Goal: Information Seeking & Learning: Learn about a topic

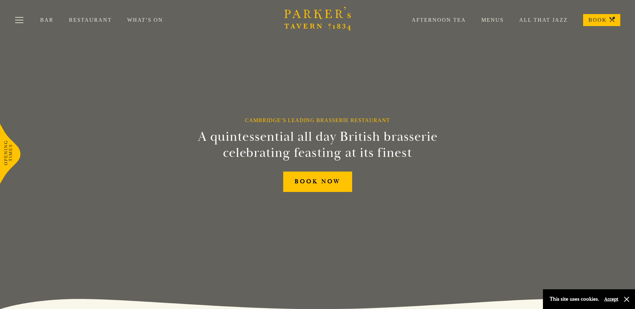
click at [491, 21] on link "Menus" at bounding box center [485, 20] width 38 height 7
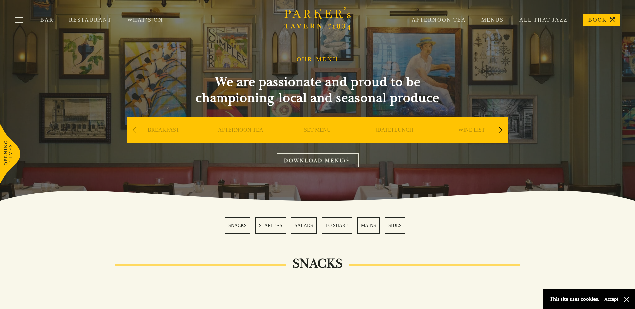
click at [368, 226] on link "MAINS" at bounding box center [368, 226] width 22 height 16
click at [500, 132] on div "Next slide" at bounding box center [500, 130] width 9 height 15
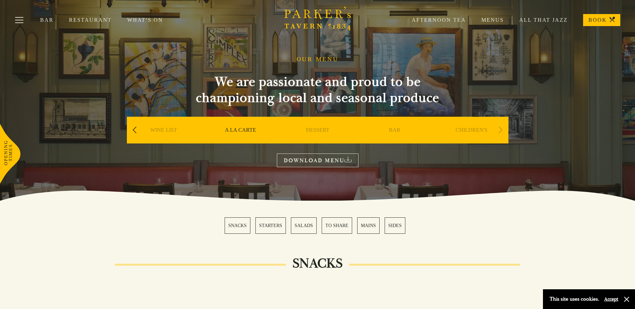
click at [317, 133] on link "DESSERT" at bounding box center [317, 140] width 23 height 27
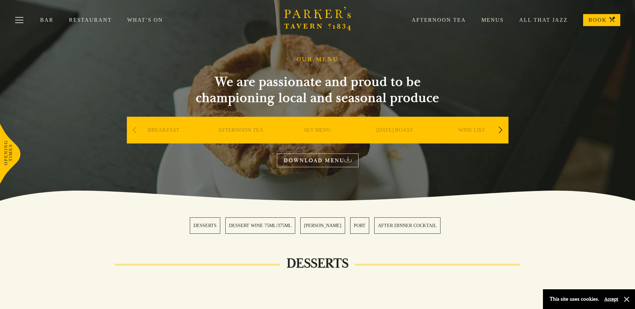
click at [501, 129] on div "Next slide" at bounding box center [500, 130] width 9 height 15
click at [502, 130] on div "Next slide" at bounding box center [500, 130] width 9 height 15
click at [397, 131] on link "BAR" at bounding box center [394, 140] width 11 height 27
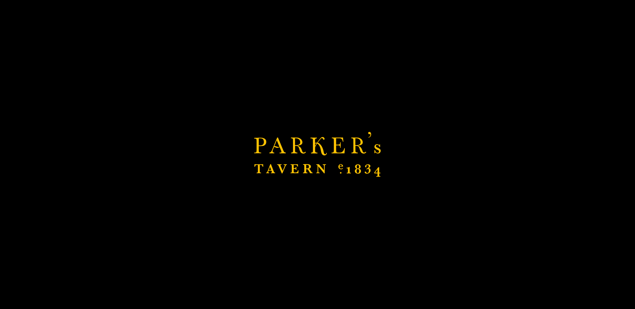
scroll to position [167, 0]
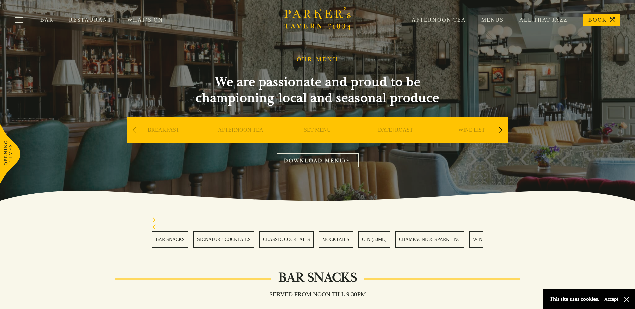
click at [324, 131] on link "SET MENU" at bounding box center [317, 140] width 27 height 27
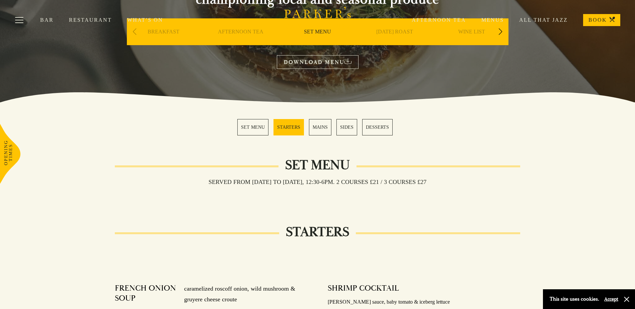
scroll to position [201, 0]
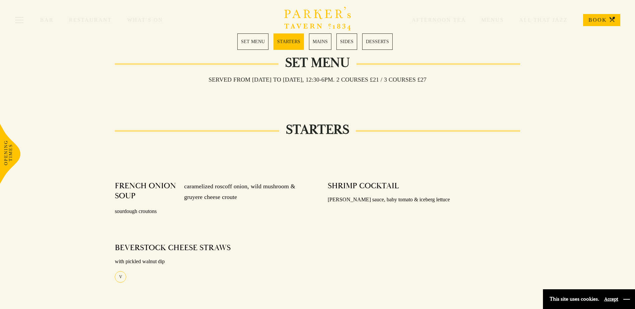
click at [626, 297] on button "button" at bounding box center [626, 299] width 7 height 7
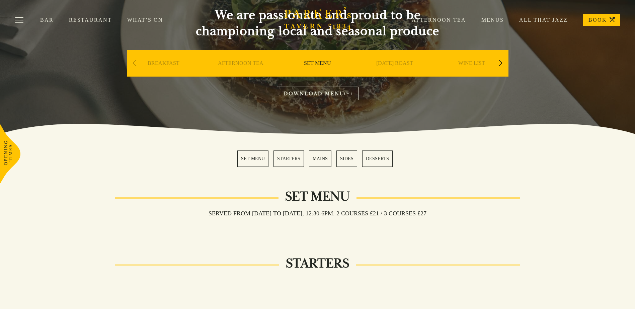
scroll to position [0, 0]
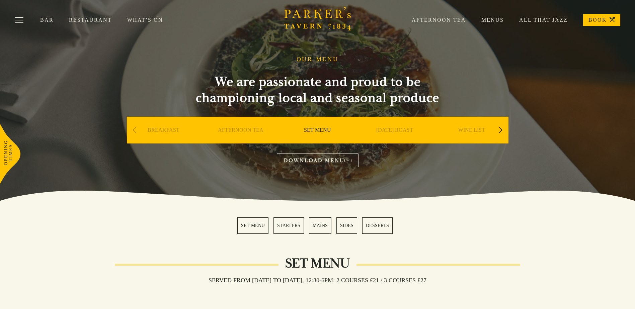
click at [503, 129] on div "Next slide" at bounding box center [500, 130] width 9 height 15
click at [502, 129] on div "Next slide" at bounding box center [500, 130] width 9 height 15
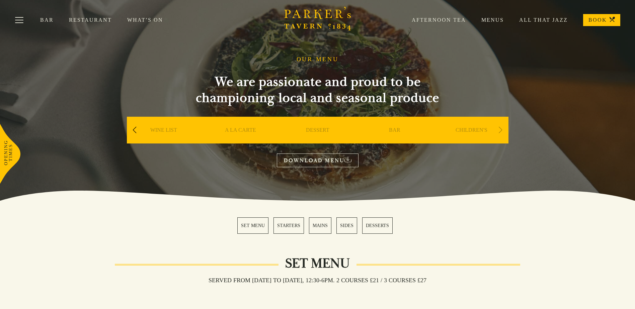
click at [502, 129] on div "Next slide" at bounding box center [500, 130] width 9 height 15
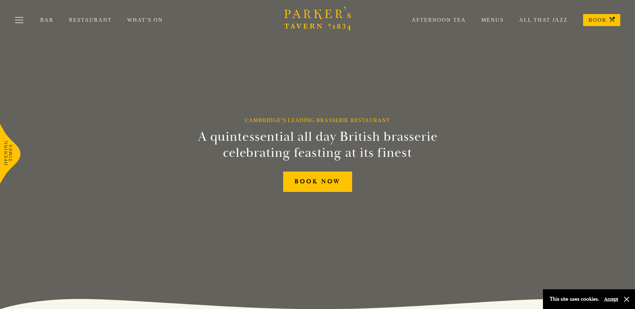
click at [494, 20] on link "Menus" at bounding box center [485, 20] width 38 height 7
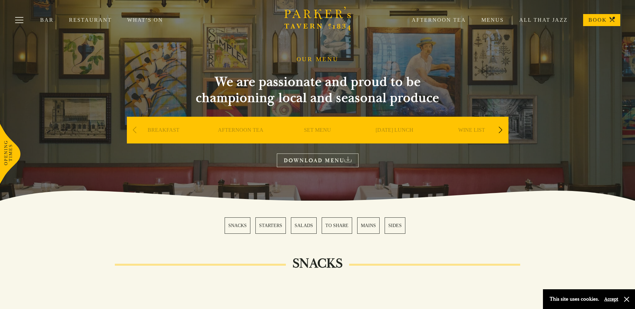
click at [411, 128] on link "[DATE] LUNCH" at bounding box center [395, 140] width 38 height 27
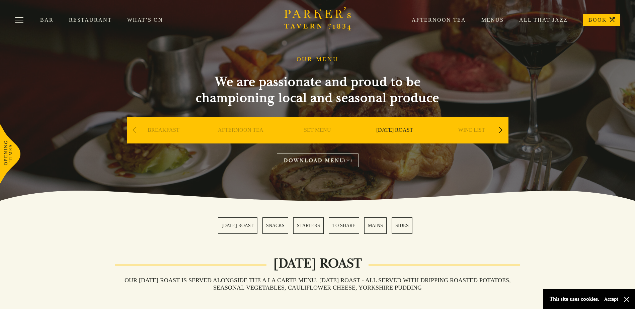
click at [238, 226] on link "[DATE] ROAST" at bounding box center [238, 226] width 40 height 16
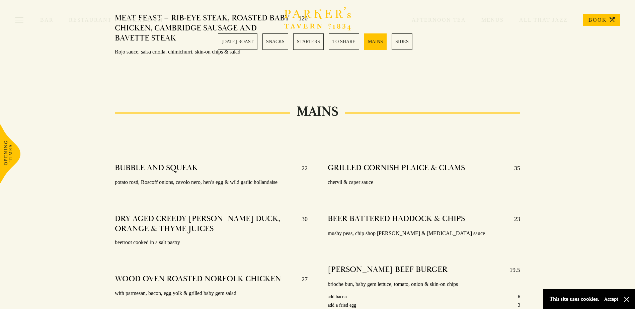
scroll to position [1201, 0]
